Goal: Transaction & Acquisition: Purchase product/service

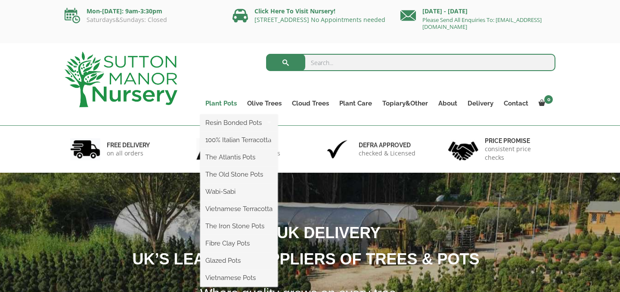
click at [221, 103] on link "Plant Pots" at bounding box center [221, 103] width 42 height 12
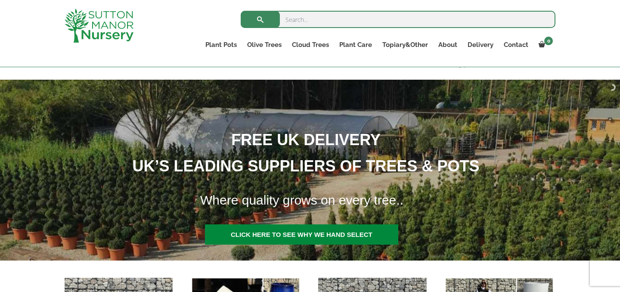
scroll to position [79, 0]
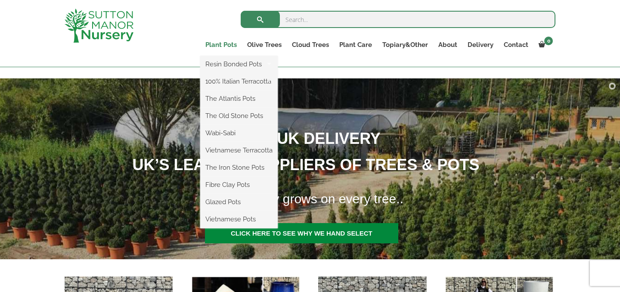
click at [225, 44] on link "Plant Pots" at bounding box center [221, 45] width 42 height 12
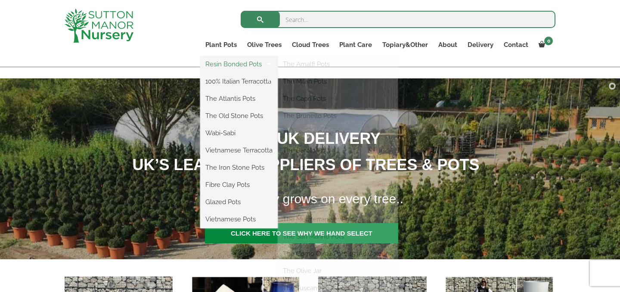
click at [226, 61] on link "Resin Bonded Pots" at bounding box center [239, 64] width 78 height 13
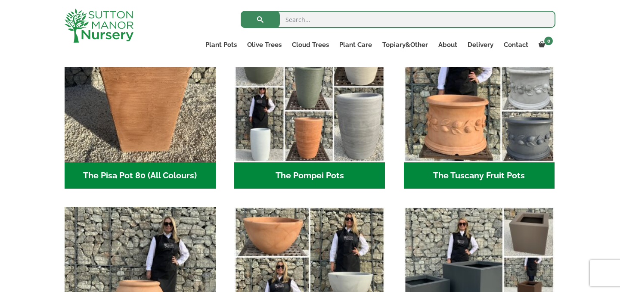
scroll to position [671, 0]
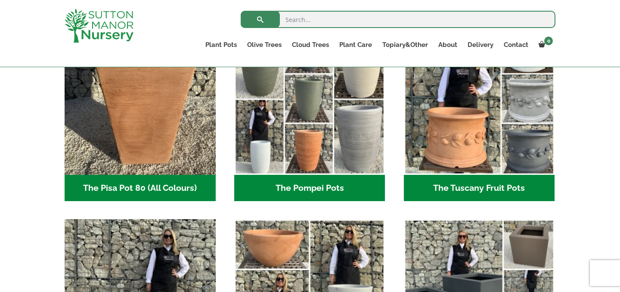
click at [429, 184] on h2 "The Tuscany Fruit Pots (5)" at bounding box center [479, 188] width 151 height 27
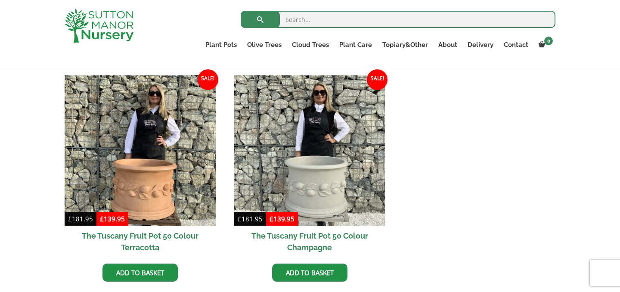
scroll to position [481, 0]
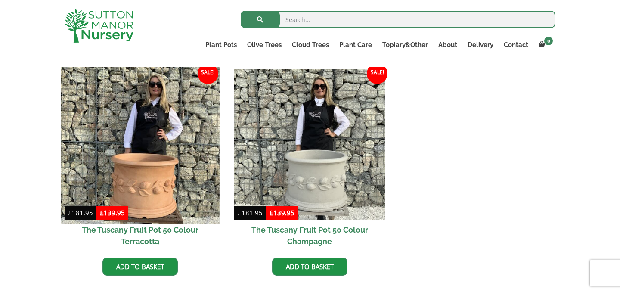
click at [163, 137] on img at bounding box center [140, 144] width 158 height 158
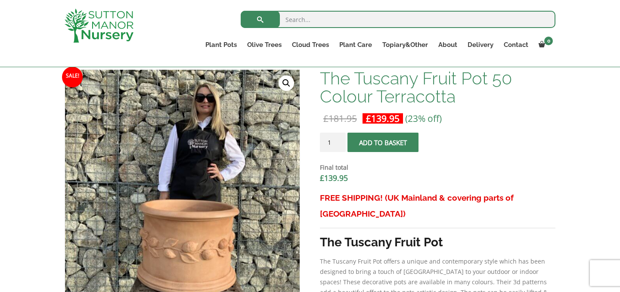
scroll to position [223, 0]
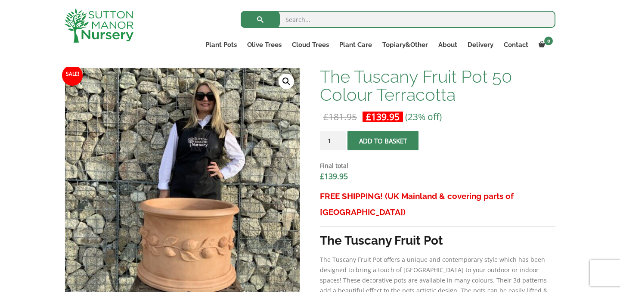
click at [338, 142] on input "1" at bounding box center [333, 140] width 26 height 19
click at [339, 138] on input "2" at bounding box center [333, 140] width 26 height 19
click at [339, 138] on input "3" at bounding box center [333, 140] width 26 height 19
click at [339, 138] on input "4" at bounding box center [333, 140] width 26 height 19
click at [339, 138] on input "5" at bounding box center [333, 140] width 26 height 19
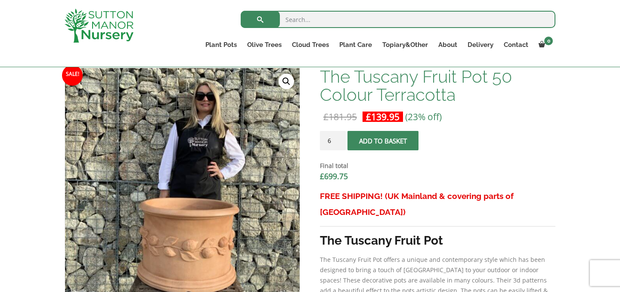
type input "6"
click at [339, 137] on input "6" at bounding box center [333, 140] width 26 height 19
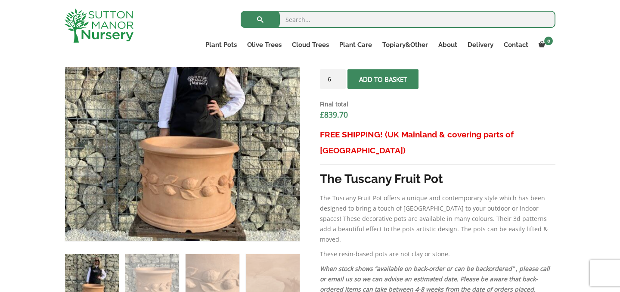
scroll to position [228, 0]
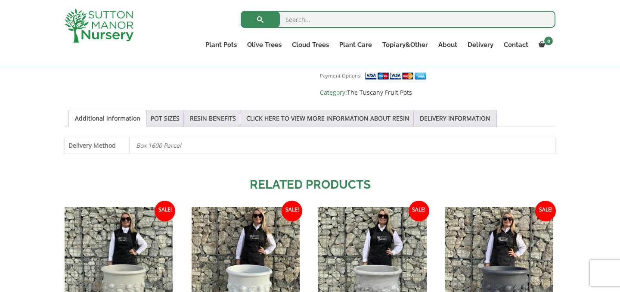
scroll to position [535, 0]
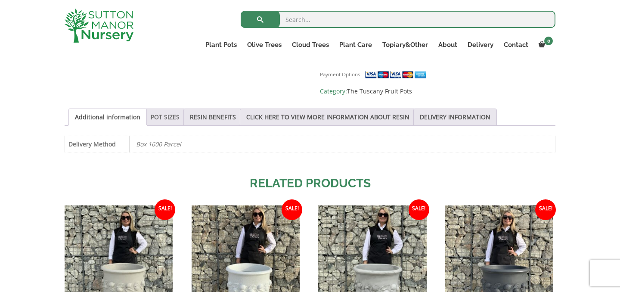
click at [164, 109] on link "POT SIZES" at bounding box center [165, 117] width 29 height 16
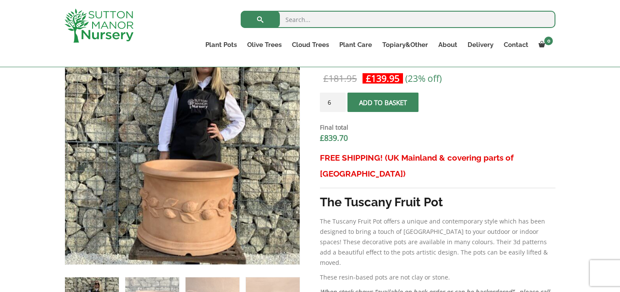
scroll to position [261, 0]
click at [383, 102] on span "submit" at bounding box center [383, 102] width 0 height 0
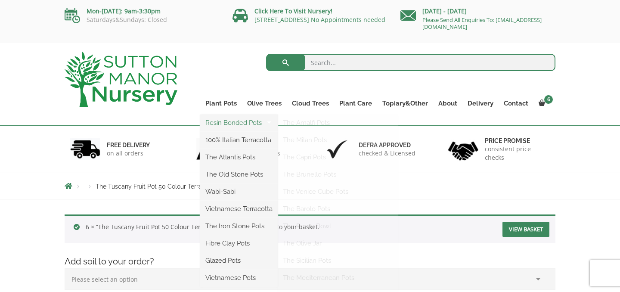
click at [225, 121] on link "Resin Bonded Pots" at bounding box center [239, 122] width 78 height 13
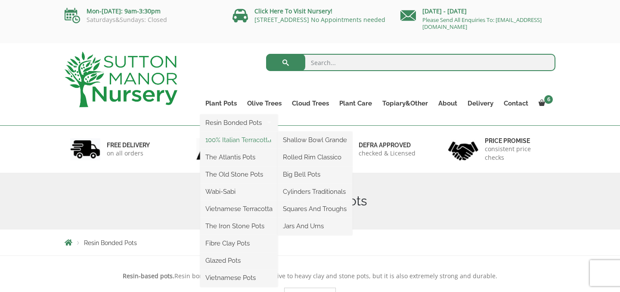
click at [228, 138] on link "100% Italian Terracotta" at bounding box center [239, 140] width 78 height 13
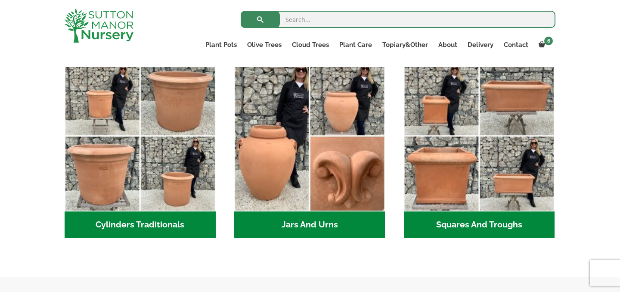
scroll to position [473, 0]
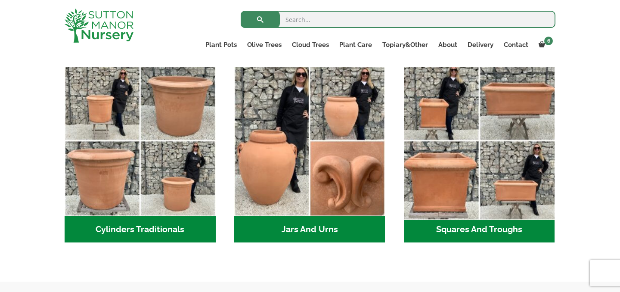
click at [426, 186] on img "Visit product category Squares And Troughs" at bounding box center [479, 141] width 158 height 158
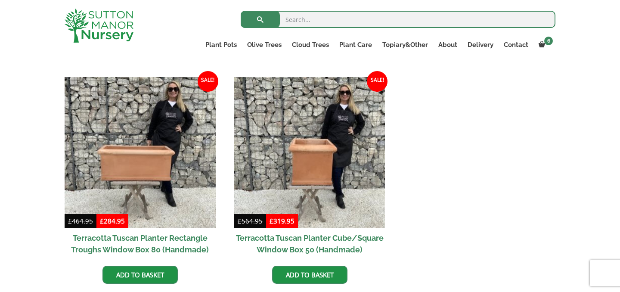
scroll to position [379, 0]
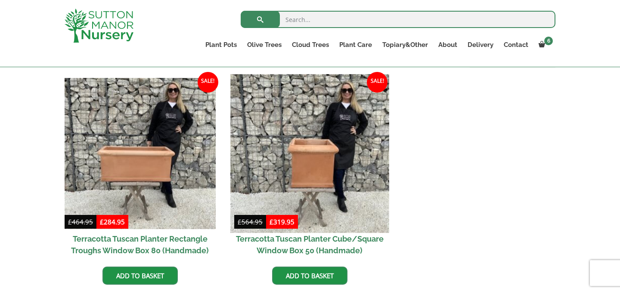
click at [336, 151] on img at bounding box center [309, 153] width 158 height 158
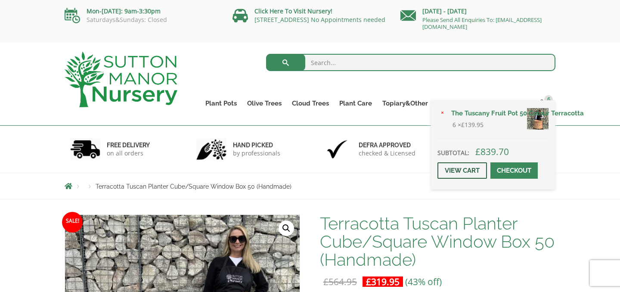
click at [468, 172] on link "View cart" at bounding box center [463, 170] width 50 height 16
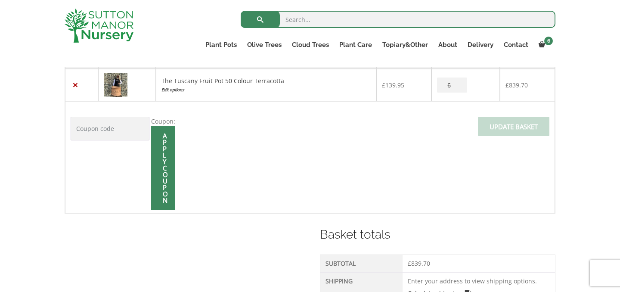
scroll to position [181, 0]
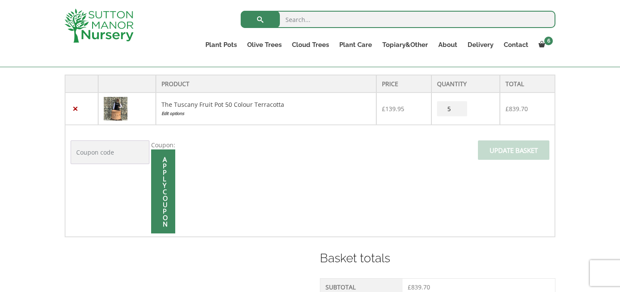
click at [461, 112] on input "5" at bounding box center [452, 108] width 30 height 15
click at [461, 112] on input "4" at bounding box center [452, 108] width 30 height 15
click at [461, 112] on input "3" at bounding box center [452, 108] width 30 height 15
type input "2"
click at [461, 112] on input "2" at bounding box center [452, 108] width 30 height 15
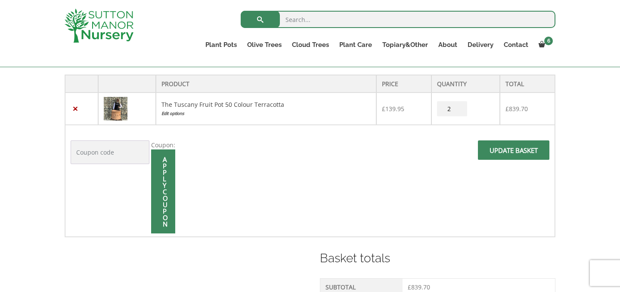
click at [514, 153] on span at bounding box center [514, 153] width 0 height 0
click at [76, 110] on link "×" at bounding box center [75, 109] width 9 height 9
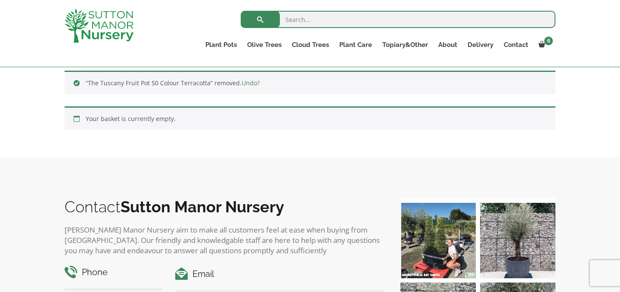
scroll to position [228, 0]
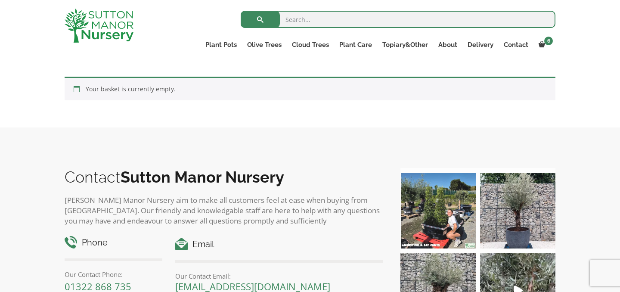
click at [321, 20] on input "search" at bounding box center [398, 19] width 315 height 17
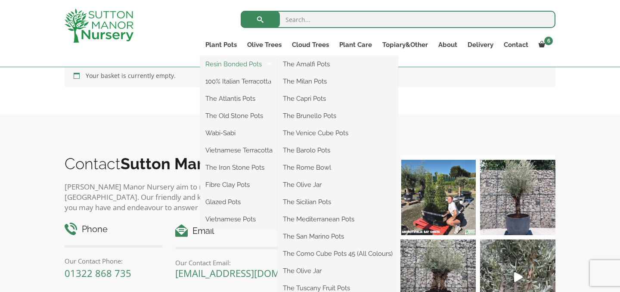
click at [261, 64] on link "Resin Bonded Pots" at bounding box center [239, 64] width 78 height 13
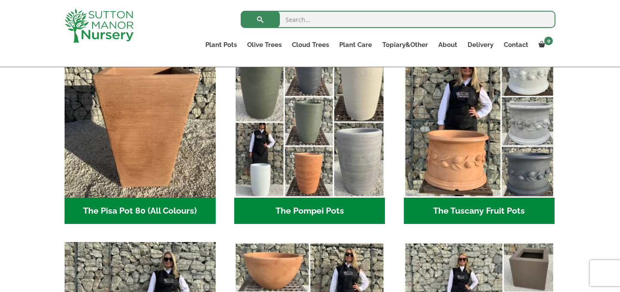
scroll to position [606, 0]
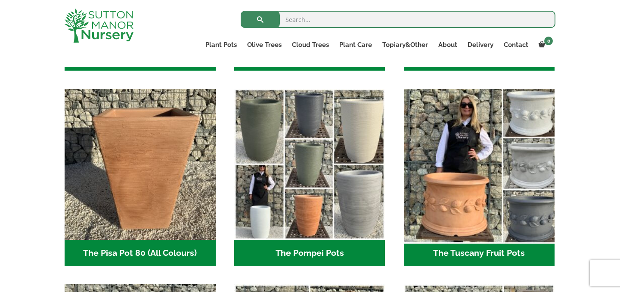
click at [474, 177] on img "Visit product category The Tuscany Fruit Pots" at bounding box center [479, 164] width 158 height 158
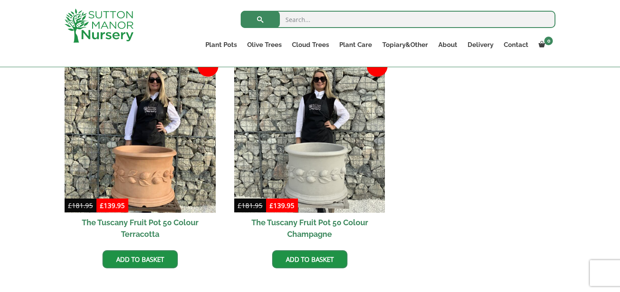
scroll to position [550, 0]
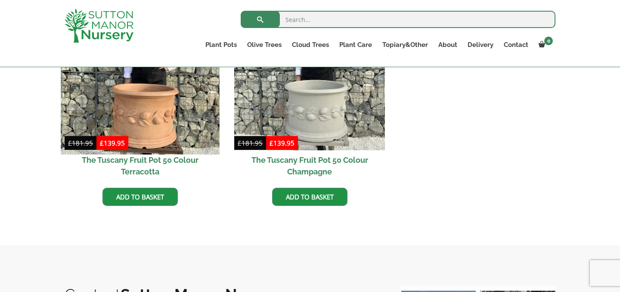
click at [145, 121] on img at bounding box center [140, 75] width 158 height 158
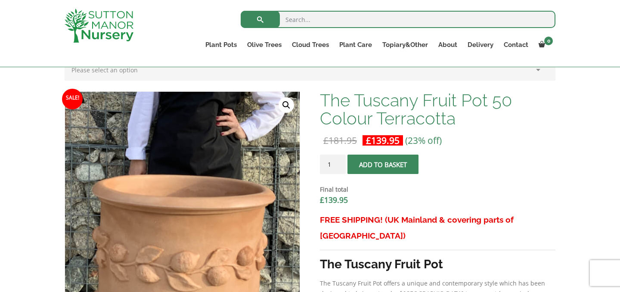
scroll to position [78, 0]
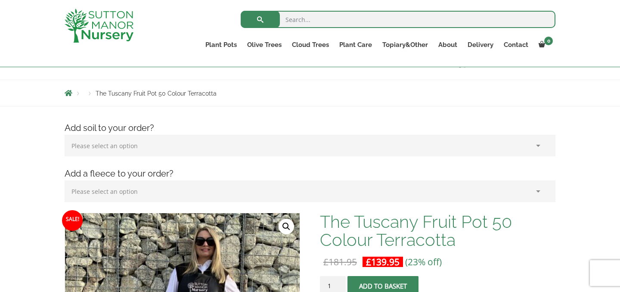
click at [196, 139] on select "Please select an option (x1) 75L Bag (£34.99) (x2) 75L Bag (£69.98) (x3) 75L Ba…" at bounding box center [310, 146] width 491 height 22
click at [136, 183] on select "Please select an option (x1) Horticultural Fleece (£24.95)" at bounding box center [310, 191] width 491 height 22
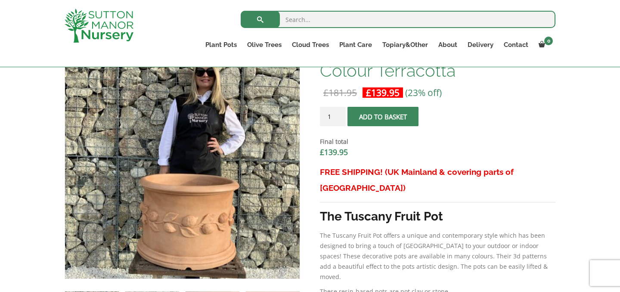
scroll to position [223, 0]
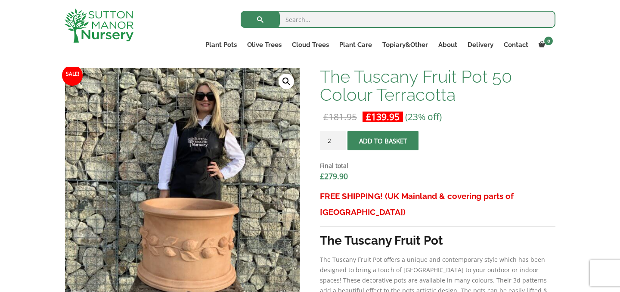
type input "2"
click at [341, 138] on input "2" at bounding box center [333, 140] width 26 height 19
click at [383, 141] on span "submit" at bounding box center [383, 141] width 0 height 0
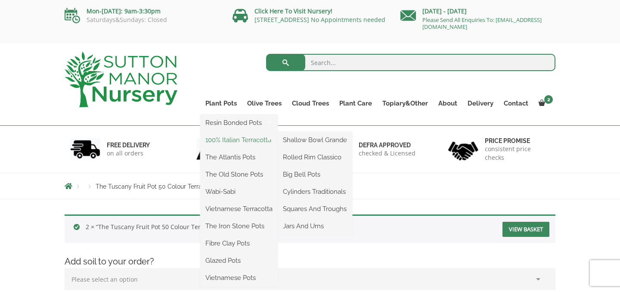
click at [231, 137] on link "100% Italian Terracotta" at bounding box center [239, 140] width 78 height 13
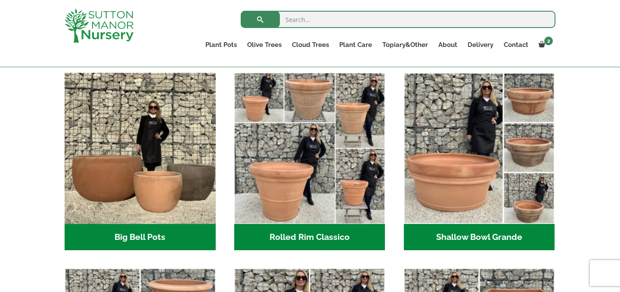
scroll to position [464, 0]
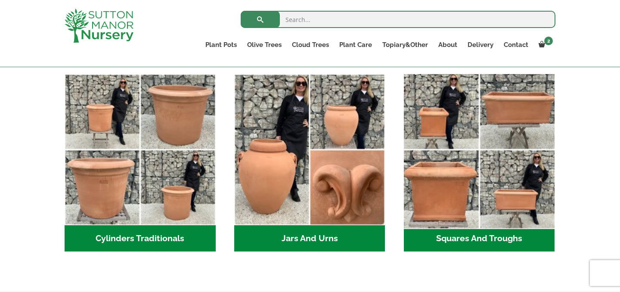
click at [507, 172] on img "Visit product category Squares And Troughs" at bounding box center [479, 150] width 158 height 158
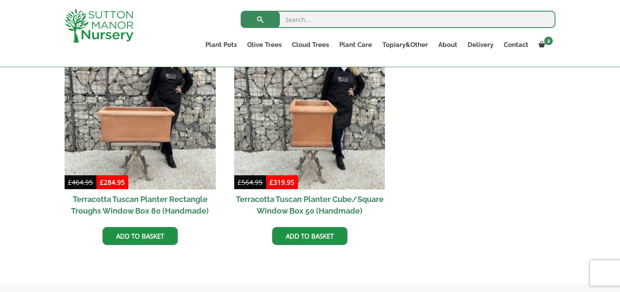
scroll to position [396, 0]
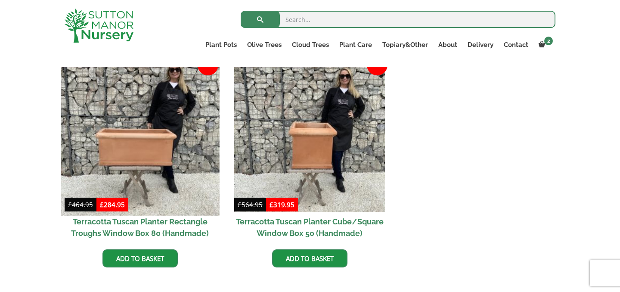
click at [117, 169] on img at bounding box center [140, 136] width 158 height 158
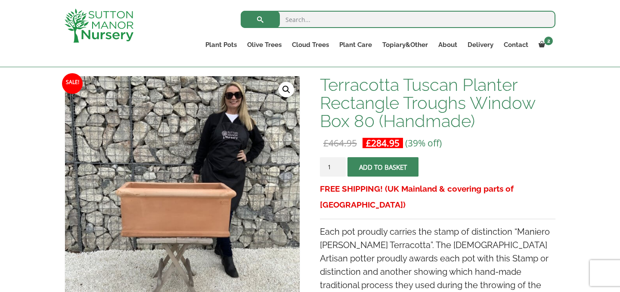
scroll to position [118, 0]
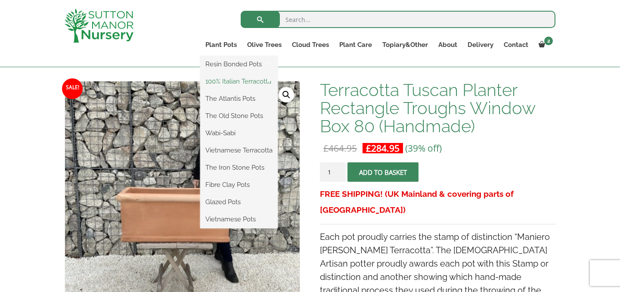
click at [241, 78] on link "100% Italian Terracotta" at bounding box center [239, 81] width 78 height 13
click at [230, 101] on link "The Atlantis Pots" at bounding box center [239, 98] width 78 height 13
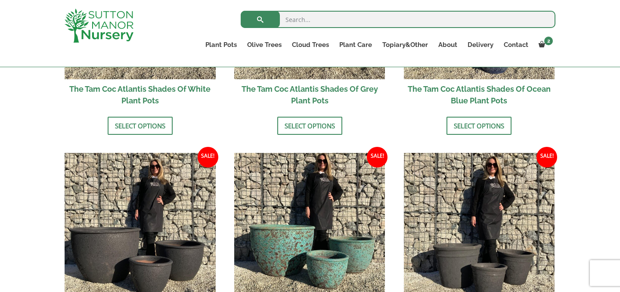
scroll to position [627, 0]
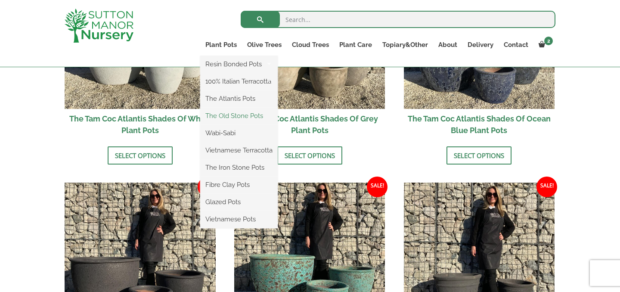
click at [214, 113] on link "The Old Stone Pots" at bounding box center [239, 115] width 78 height 13
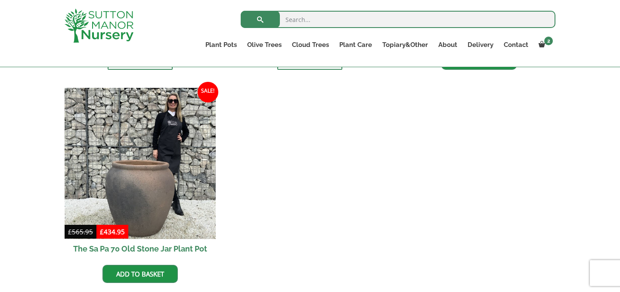
scroll to position [738, 0]
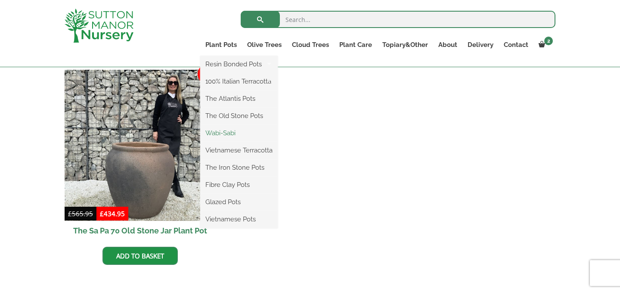
click at [229, 130] on link "Wabi-Sabi" at bounding box center [239, 133] width 78 height 13
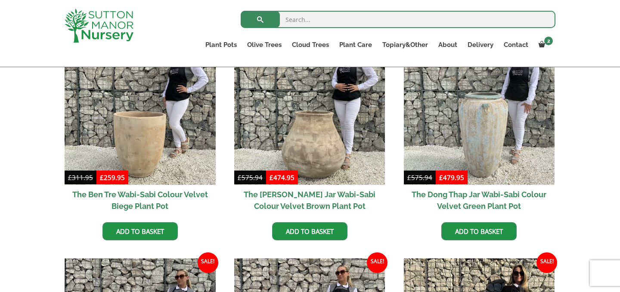
scroll to position [529, 0]
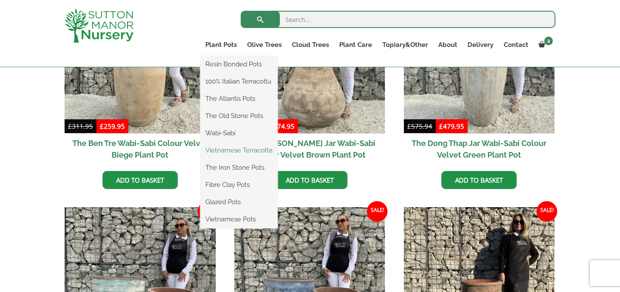
click at [231, 150] on link "Vietnamese Terracotta" at bounding box center [239, 150] width 78 height 13
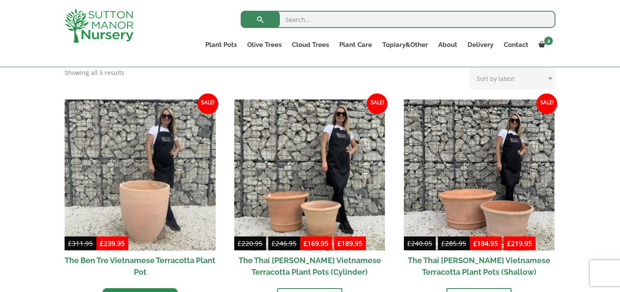
scroll to position [193, 0]
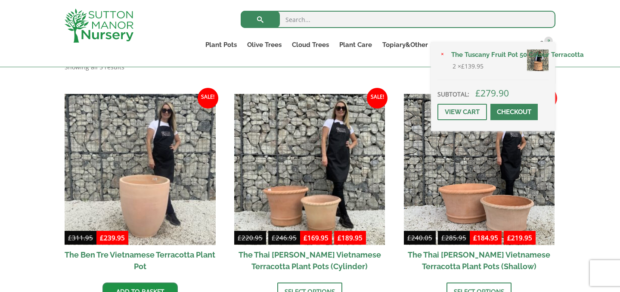
click at [481, 52] on link "The Tuscany Fruit Pot 50 Colour Terracotta" at bounding box center [497, 54] width 103 height 13
